Goal: Information Seeking & Learning: Learn about a topic

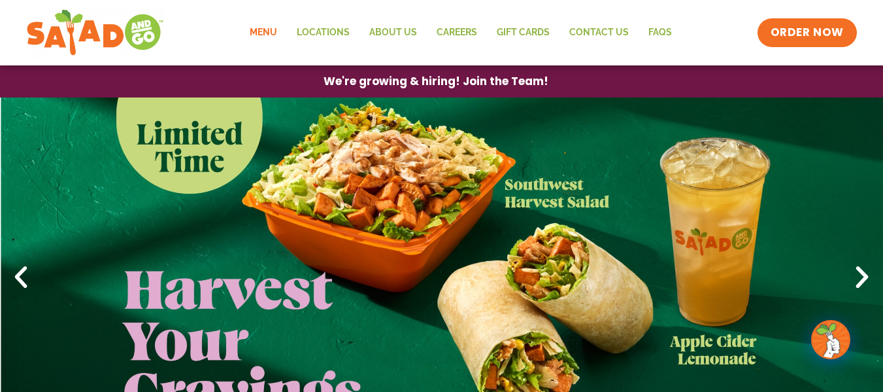
click at [269, 27] on link "Menu" at bounding box center [263, 33] width 47 height 30
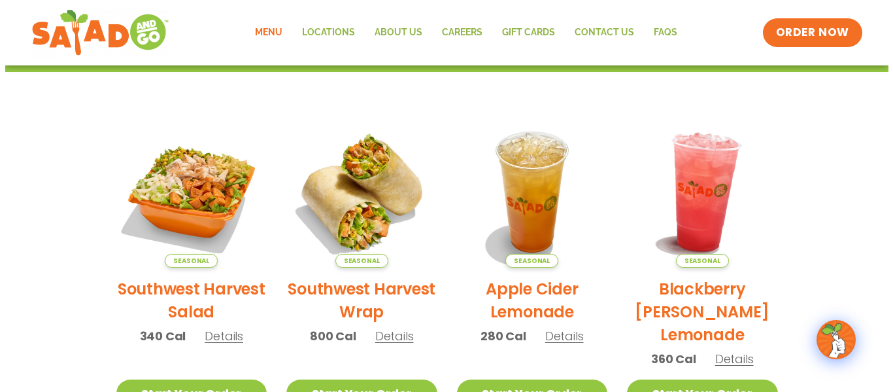
scroll to position [207, 0]
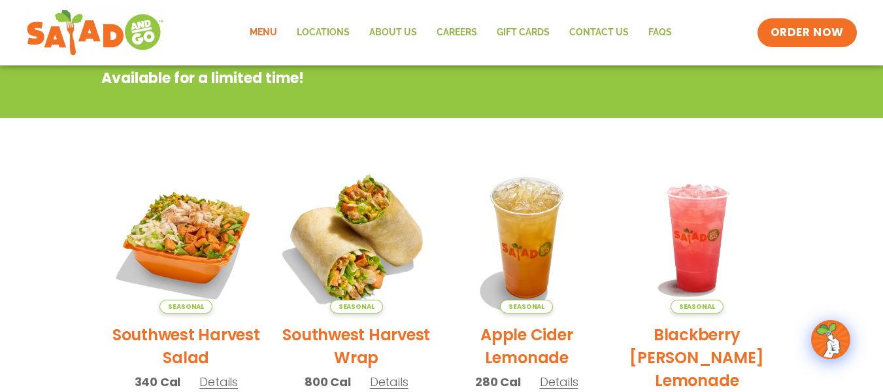
click at [378, 225] on img at bounding box center [356, 237] width 177 height 177
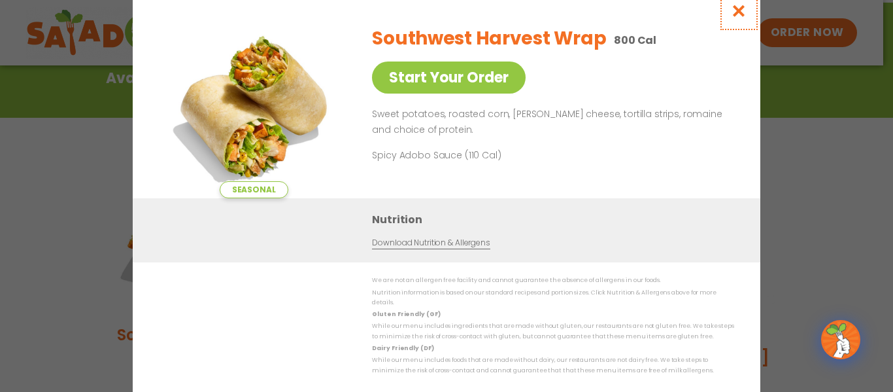
click at [742, 18] on icon "Close modal" at bounding box center [739, 11] width 16 height 14
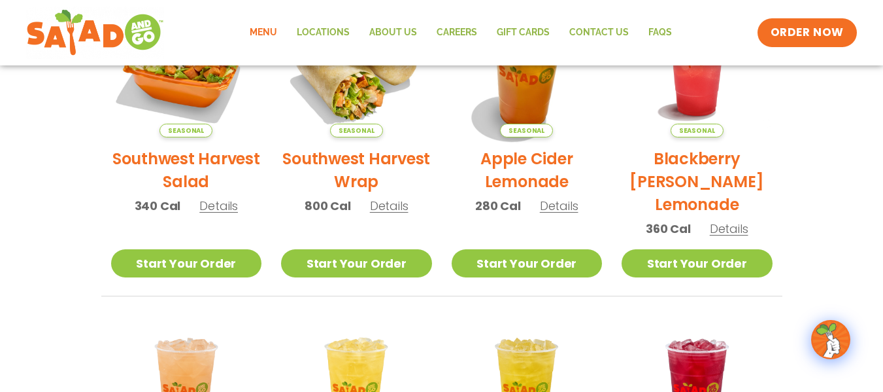
scroll to position [210, 0]
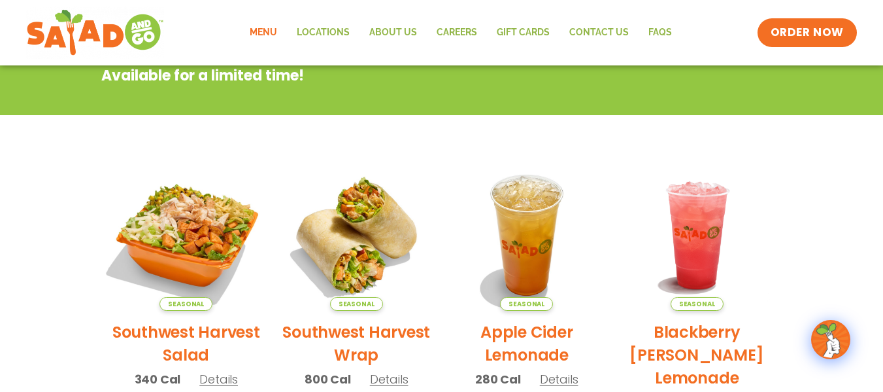
click at [188, 233] on img at bounding box center [185, 234] width 177 height 177
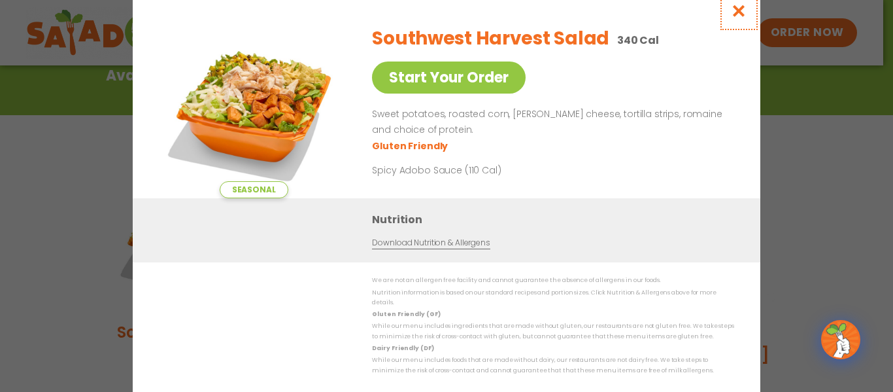
click at [737, 14] on icon "Close modal" at bounding box center [739, 11] width 16 height 14
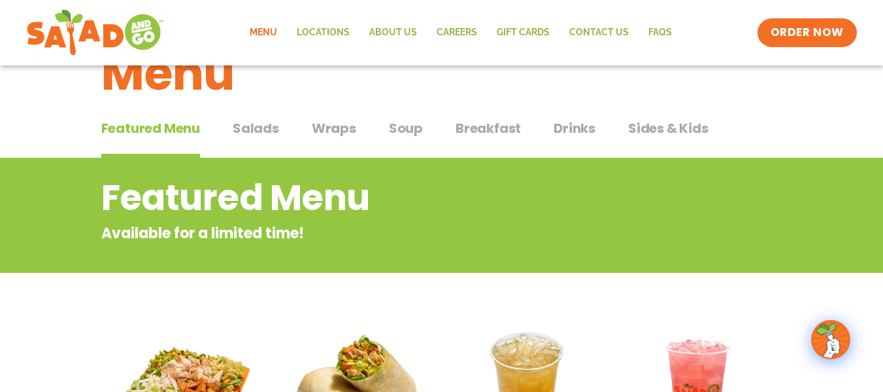
scroll to position [35, 0]
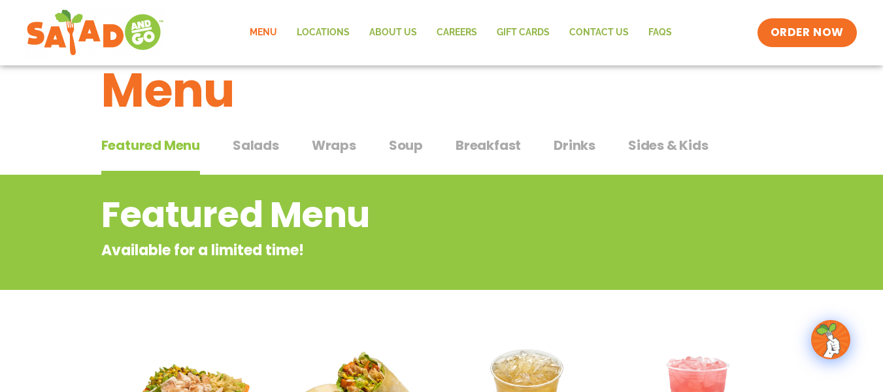
click at [656, 146] on span "Sides & Kids" at bounding box center [668, 145] width 80 height 20
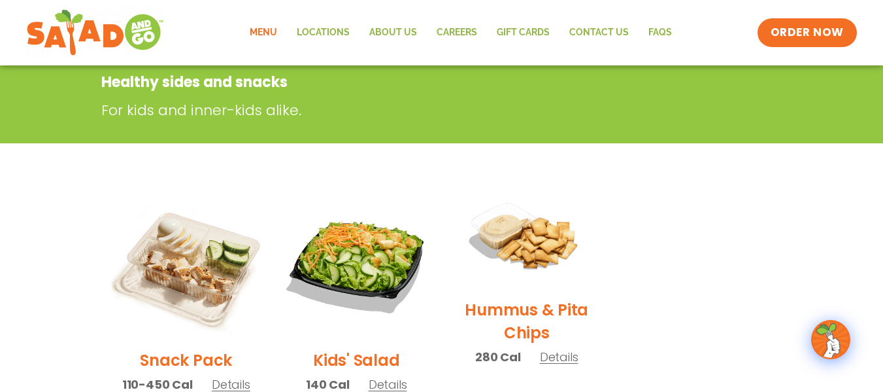
scroll to position [29, 0]
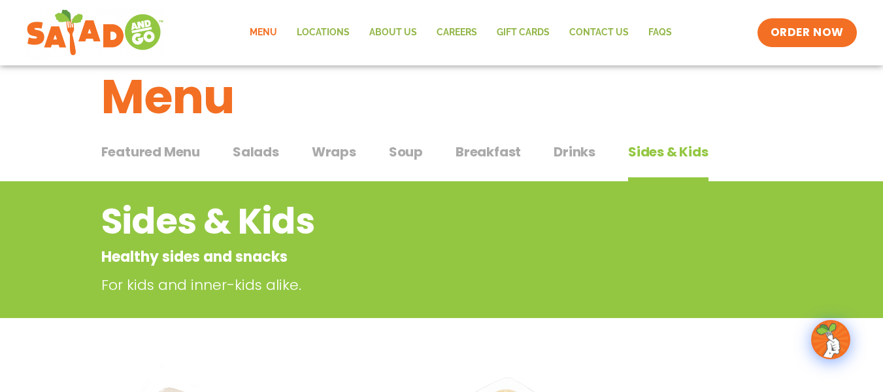
click at [281, 29] on link "Menu" at bounding box center [263, 33] width 47 height 30
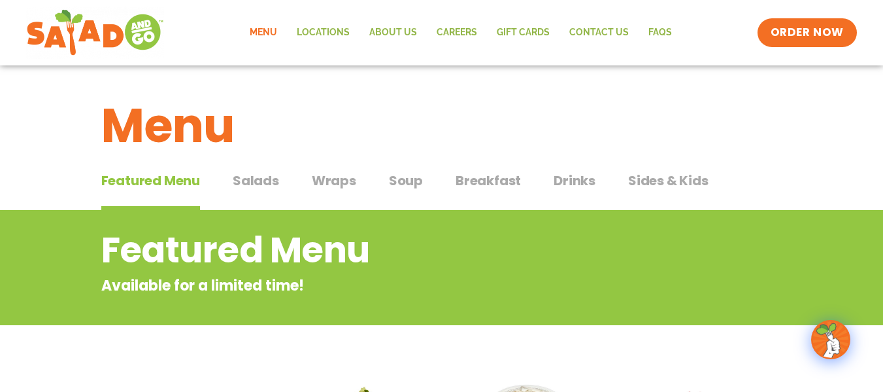
click at [263, 176] on span "Salads" at bounding box center [256, 181] width 46 height 20
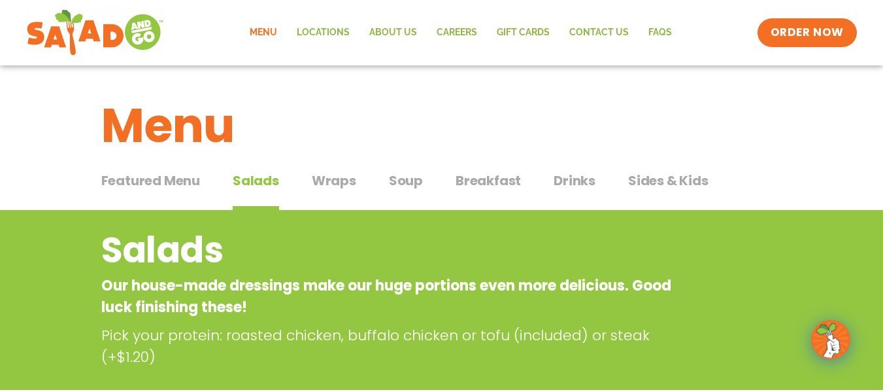
click at [339, 180] on span "Wraps" at bounding box center [334, 181] width 44 height 20
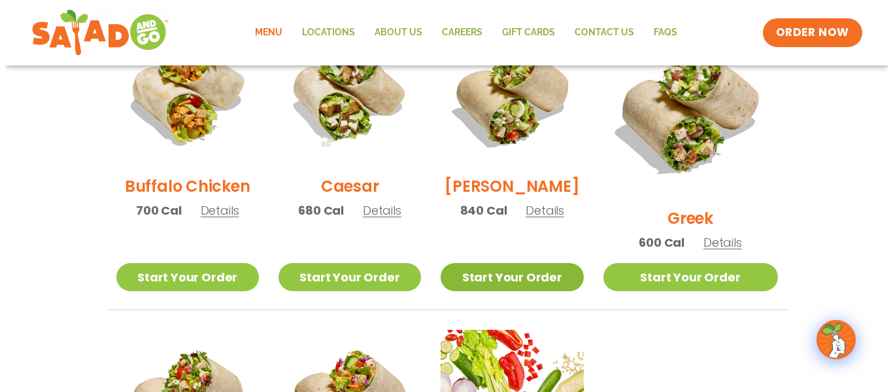
scroll to position [871, 0]
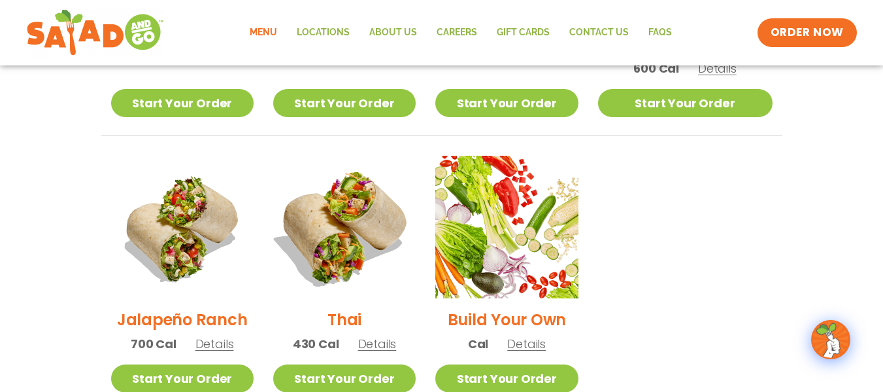
click at [358, 216] on img at bounding box center [344, 226] width 167 height 167
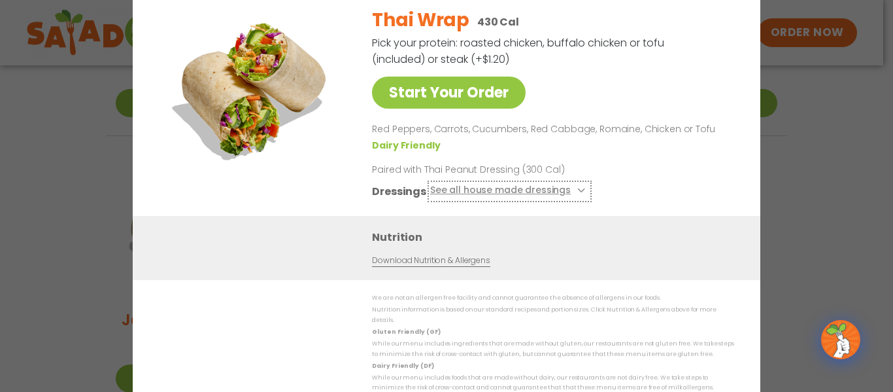
click at [477, 198] on button "See all house made dressings" at bounding box center [509, 191] width 159 height 16
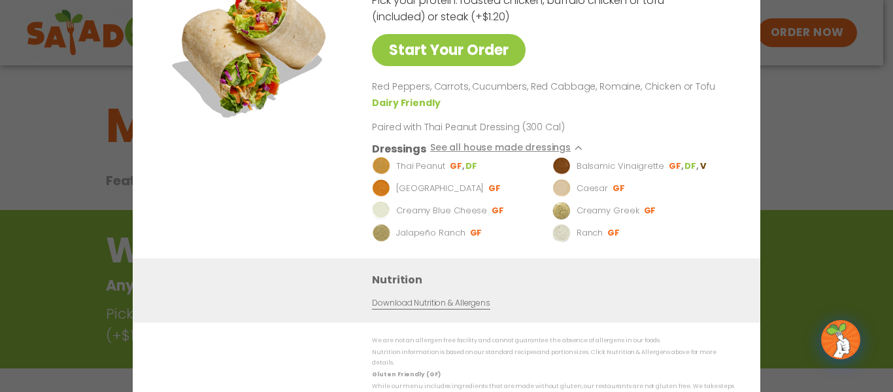
click at [862, 73] on div "Start Your Order Thai Wrap 430 Cal Pick your protein: roasted chicken, buffalo …" at bounding box center [446, 196] width 893 height 392
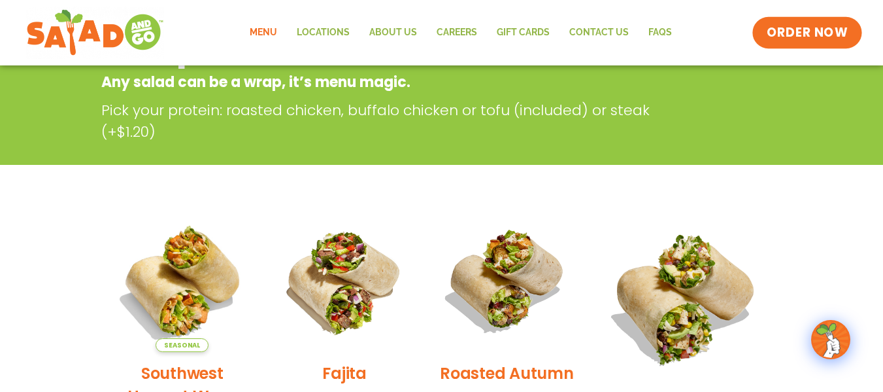
scroll to position [210, 0]
